Goal: Transaction & Acquisition: Purchase product/service

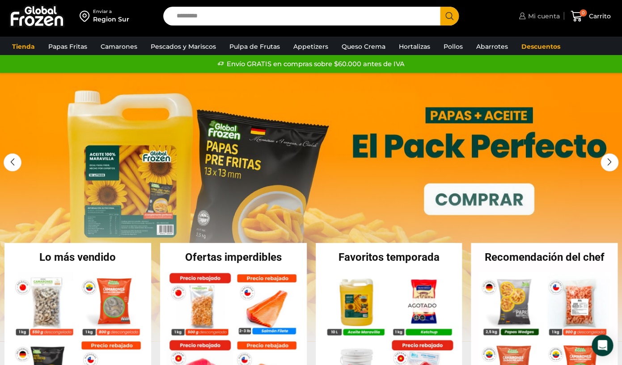
click at [540, 21] on link "Mi cuenta" at bounding box center [538, 16] width 43 height 18
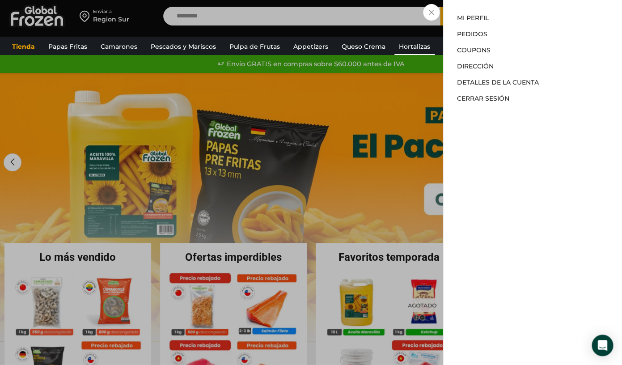
click at [422, 52] on link "Hortalizas" at bounding box center [414, 46] width 40 height 17
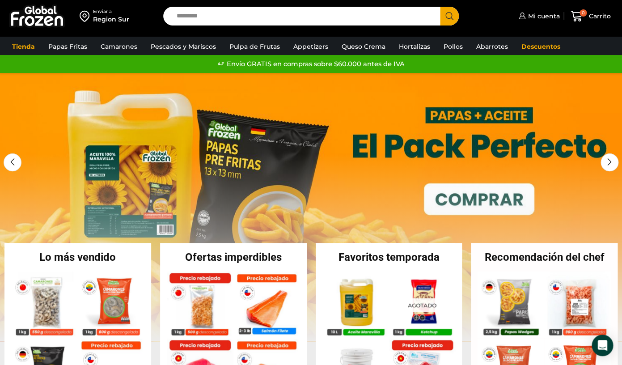
click at [44, 21] on img at bounding box center [37, 15] width 56 height 23
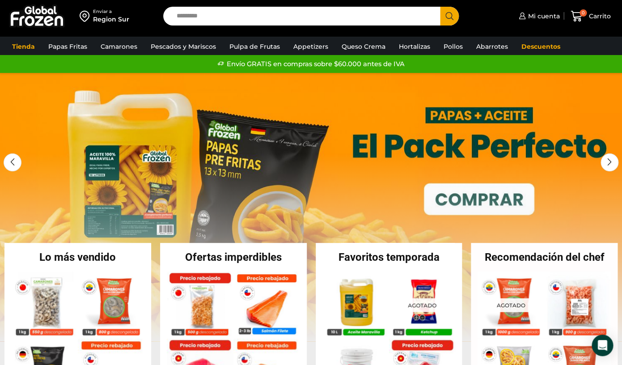
click at [294, 16] on input "Search input" at bounding box center [303, 16] width 263 height 19
click at [326, 14] on input "Search input" at bounding box center [303, 16] width 263 height 19
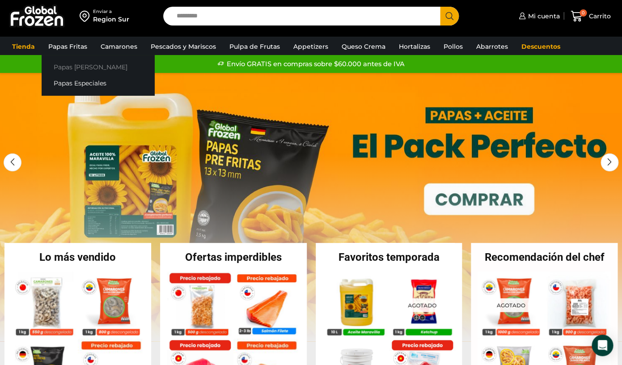
click at [80, 69] on link "Papas [PERSON_NAME]" at bounding box center [98, 67] width 113 height 17
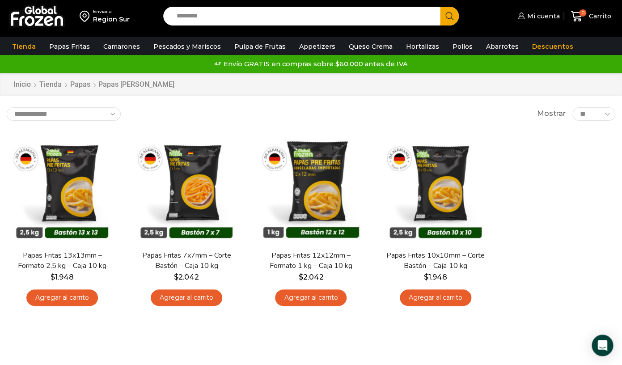
click at [271, 24] on input "Search input" at bounding box center [303, 16] width 263 height 19
type input "**********"
click at [440, 7] on button "Search" at bounding box center [449, 16] width 19 height 19
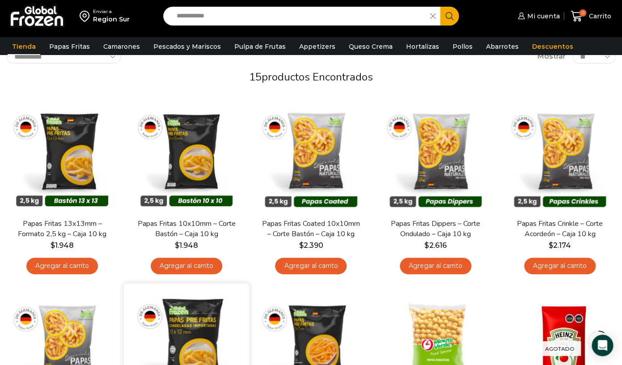
scroll to position [55, 0]
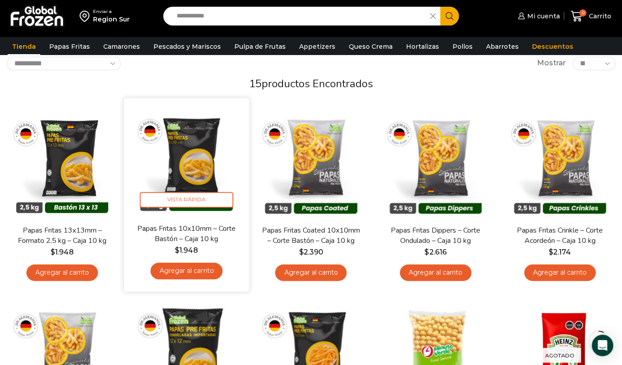
click at [199, 270] on link "Agregar al carrito" at bounding box center [187, 271] width 72 height 17
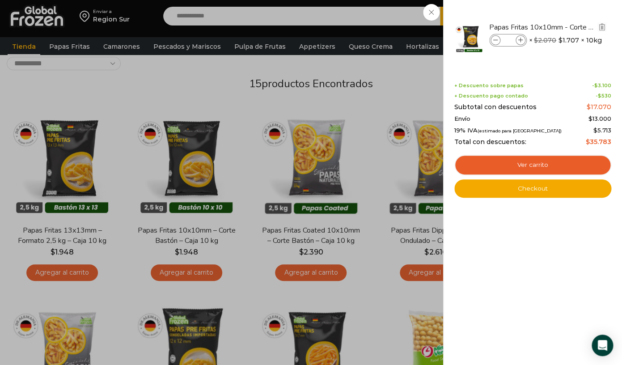
click at [521, 40] on icon at bounding box center [520, 40] width 5 height 5
type input "*"
click at [568, 16] on div "2 Carrito 2 2 Shopping Cart *" at bounding box center [590, 16] width 45 height 21
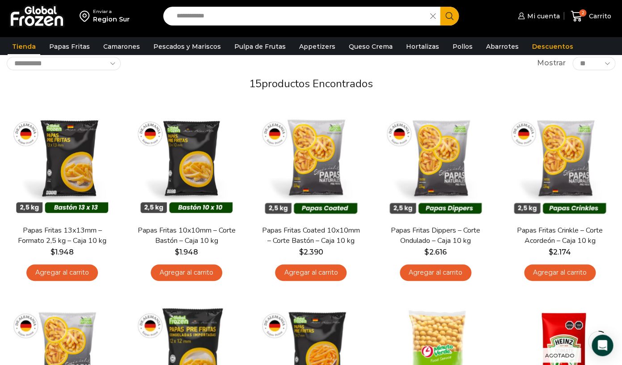
click at [313, 16] on input "**********" at bounding box center [299, 16] width 254 height 19
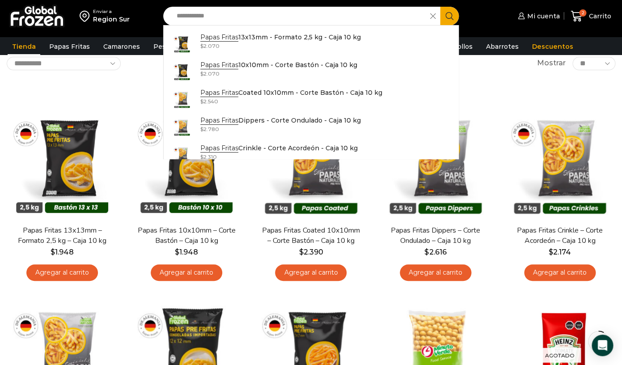
drag, startPoint x: 313, startPoint y: 16, endPoint x: 170, endPoint y: 16, distance: 142.7
click at [172, 16] on input "**********" at bounding box center [299, 16] width 254 height 19
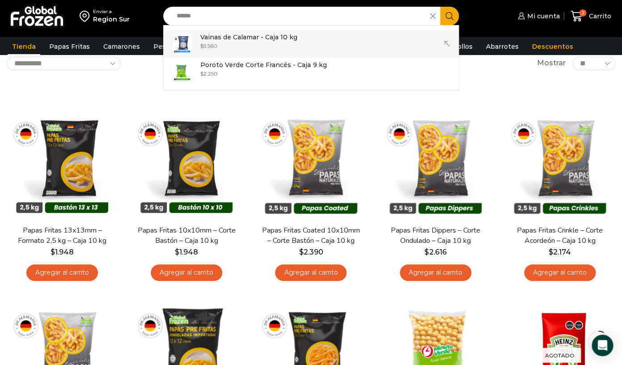
click at [240, 45] on div "$ 5.560" at bounding box center [248, 46] width 97 height 8
type input "**********"
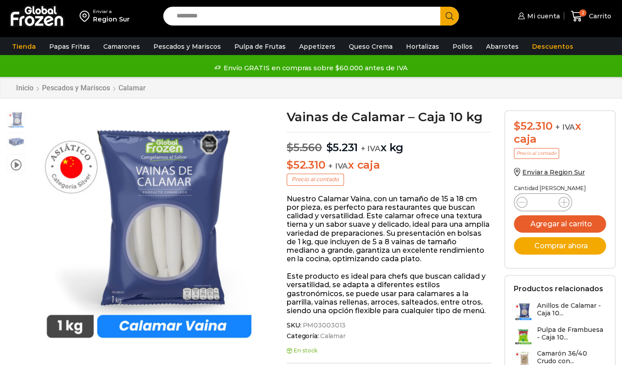
scroll to position [0, 0]
click at [563, 226] on button "Agregar al carrito" at bounding box center [560, 223] width 92 height 17
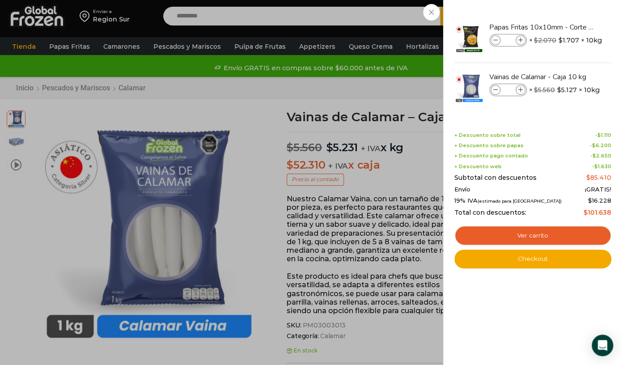
click at [568, 27] on div "3 [GEOGRAPHIC_DATA] 3 3 Shopping Cart *" at bounding box center [590, 16] width 45 height 21
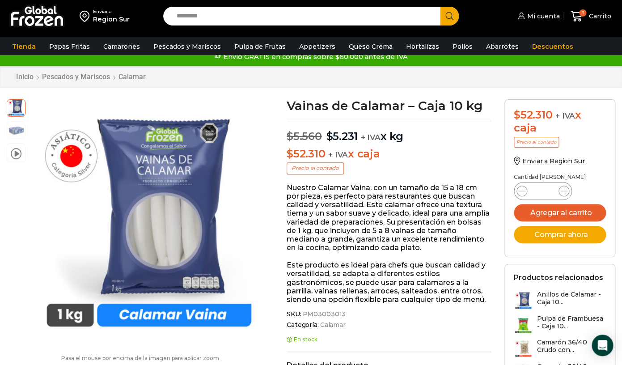
scroll to position [12, 0]
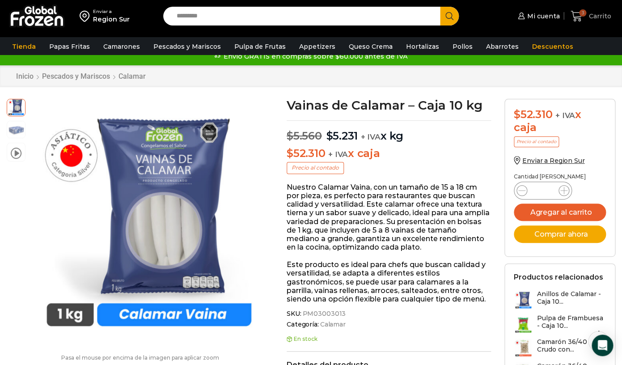
click at [580, 18] on icon at bounding box center [577, 16] width 12 height 12
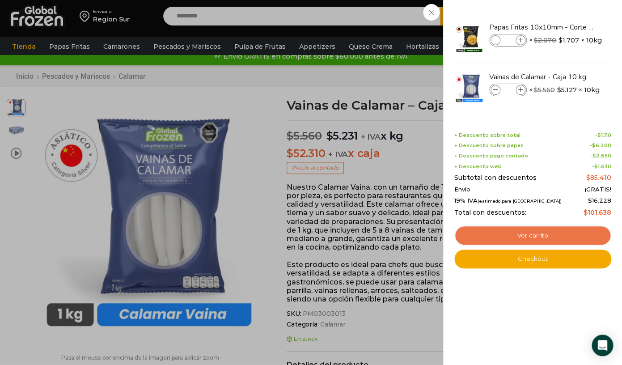
click at [541, 240] on link "Ver carrito" at bounding box center [532, 235] width 157 height 21
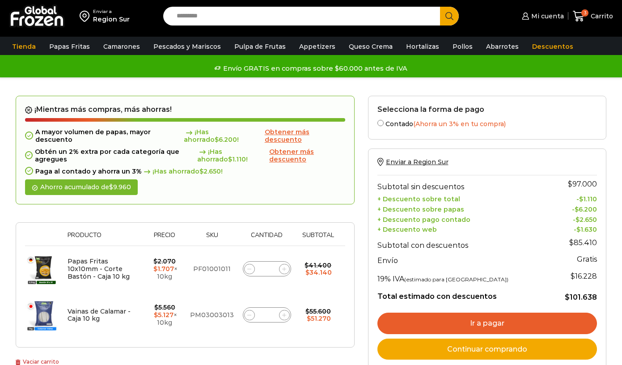
scroll to position [70, 0]
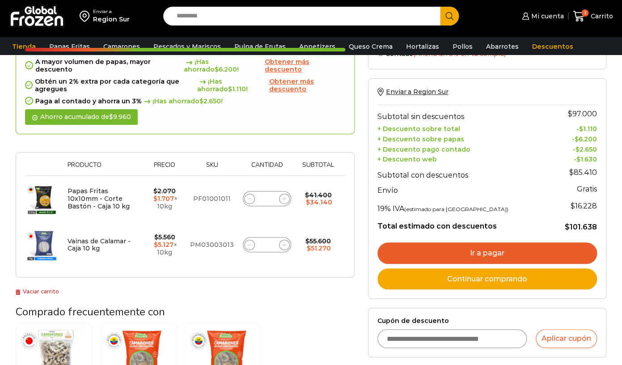
click at [494, 250] on link "Ir a pagar" at bounding box center [487, 252] width 220 height 21
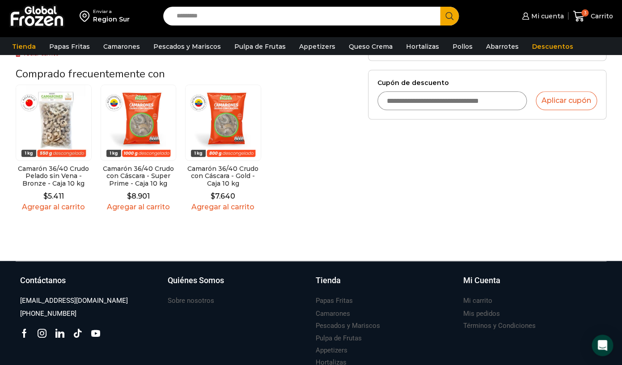
scroll to position [314, 0]
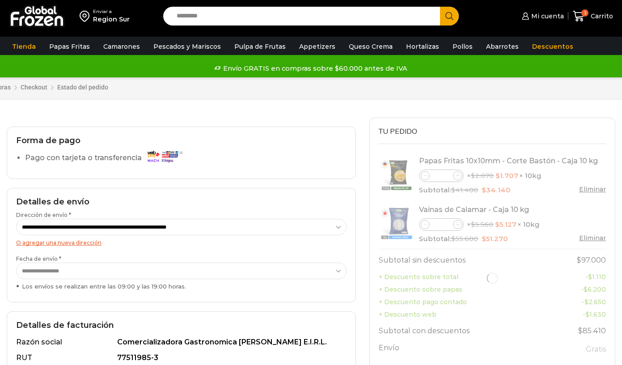
scroll to position [148, 0]
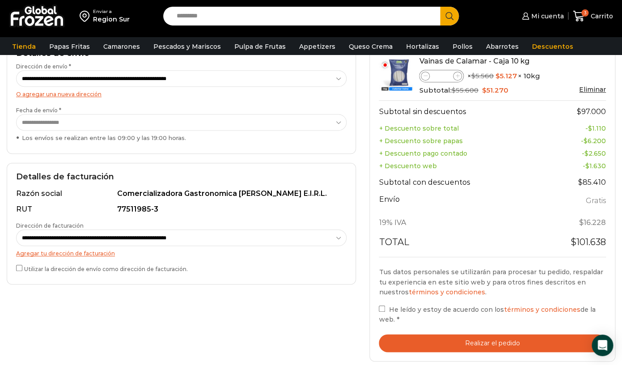
select select "**********"
click option "**********" at bounding box center [0, 0] width 0 height 0
click at [386, 308] on label "He leído y estoy de acuerdo con los términos y condiciones de la web. *" at bounding box center [492, 314] width 227 height 21
click at [454, 347] on button "Realizar el pedido" at bounding box center [492, 343] width 227 height 18
